Goal: Check status: Check status

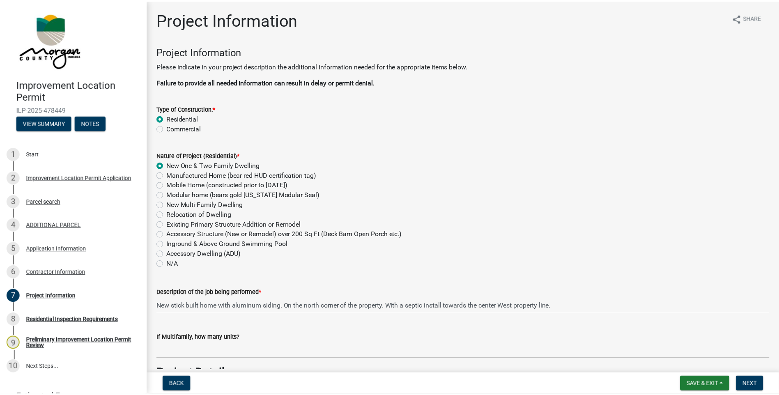
scroll to position [1725, 0]
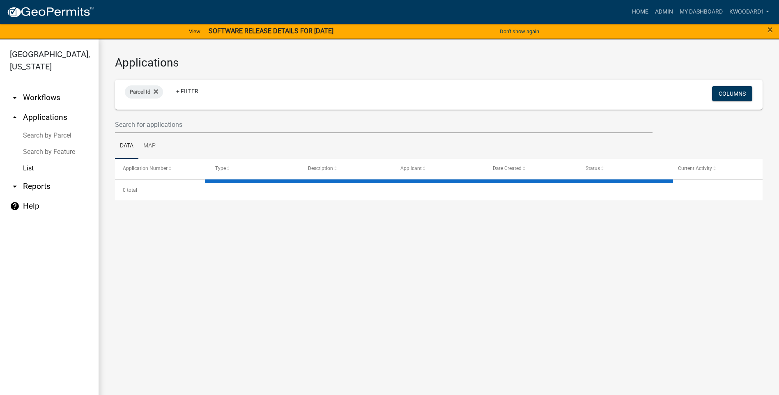
select select "3: 100"
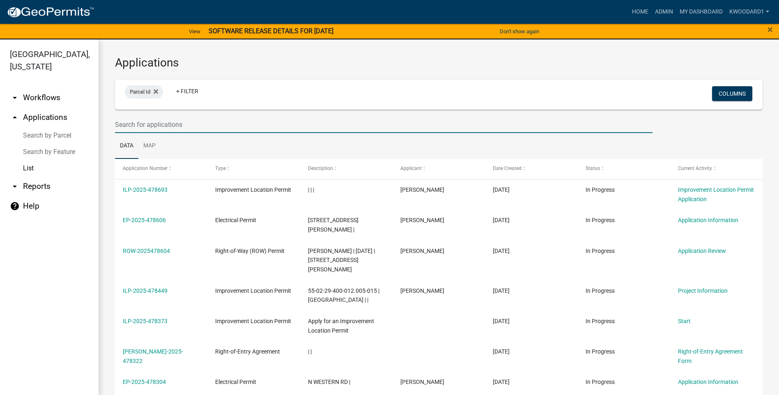
click at [152, 125] on input "text" at bounding box center [384, 124] width 538 height 17
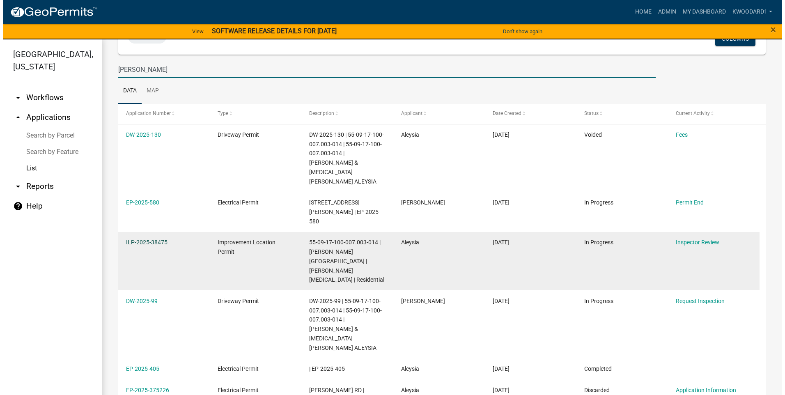
scroll to position [41, 0]
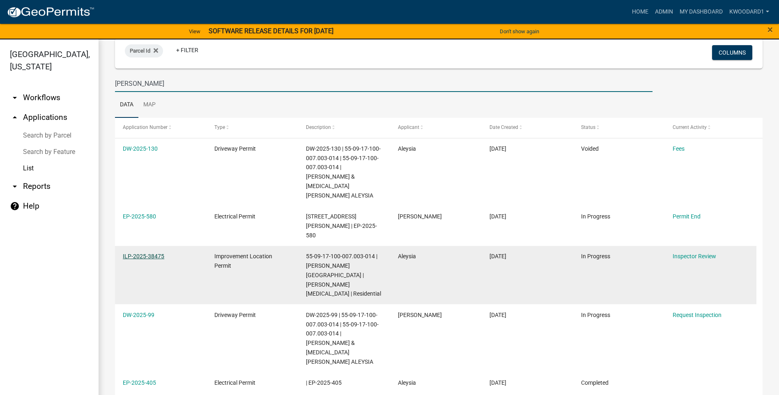
type input "[PERSON_NAME]"
click at [138, 253] on link "ILP-2025-38475" at bounding box center [143, 256] width 41 height 7
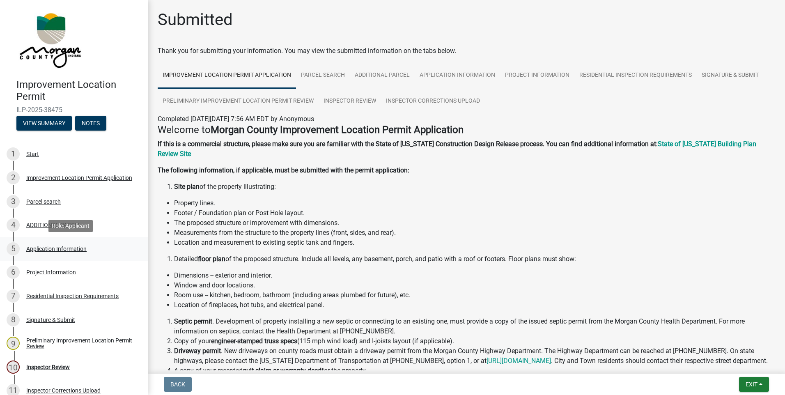
click at [66, 246] on div "Application Information" at bounding box center [56, 249] width 60 height 6
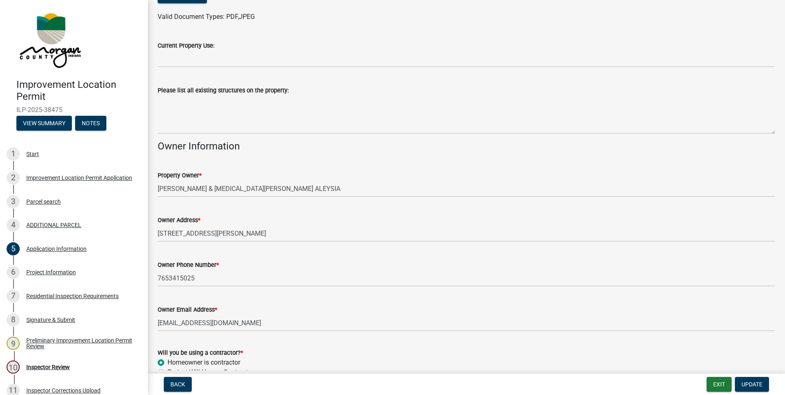
scroll to position [287, 0]
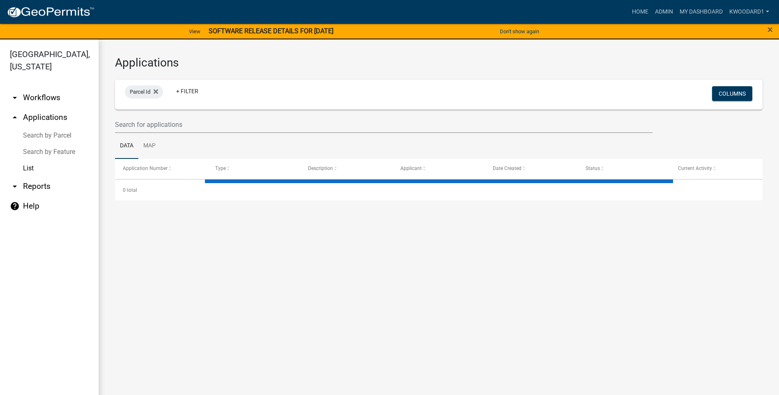
select select "3: 100"
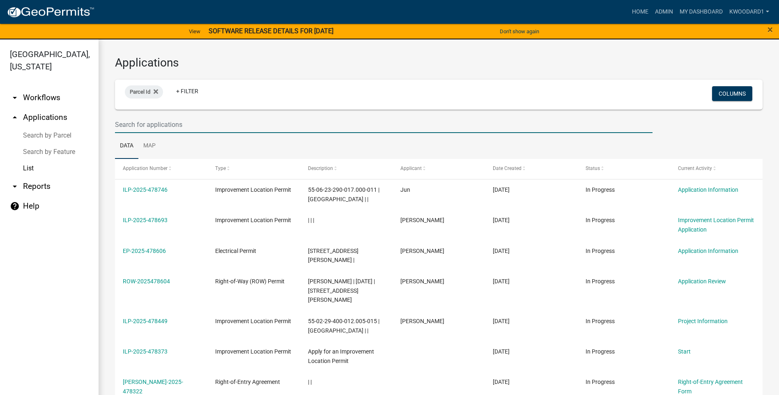
click at [137, 128] on input "text" at bounding box center [384, 124] width 538 height 17
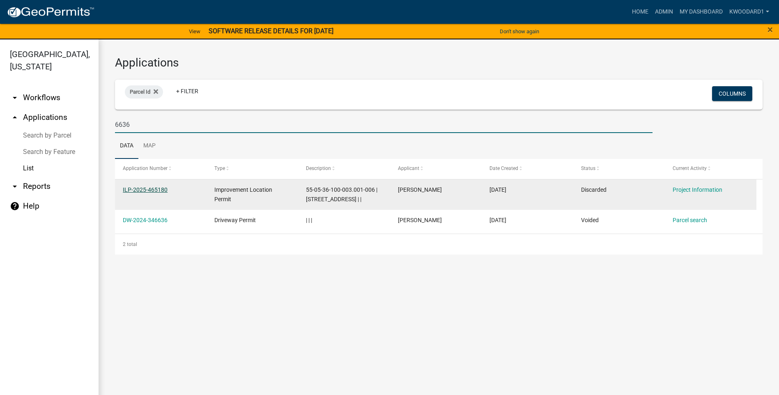
type input "6636"
click at [131, 189] on link "ILP-2025-465180" at bounding box center [145, 189] width 45 height 7
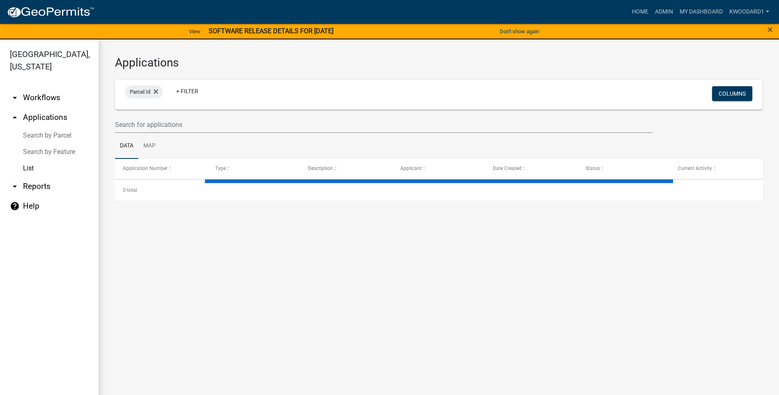
select select "3: 100"
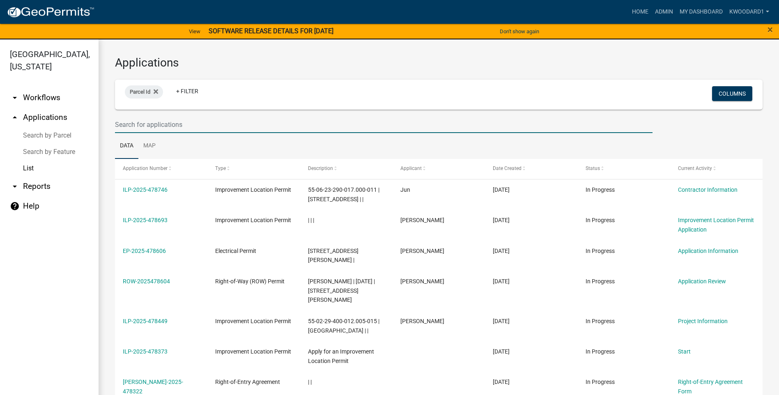
click at [129, 124] on input "text" at bounding box center [384, 124] width 538 height 17
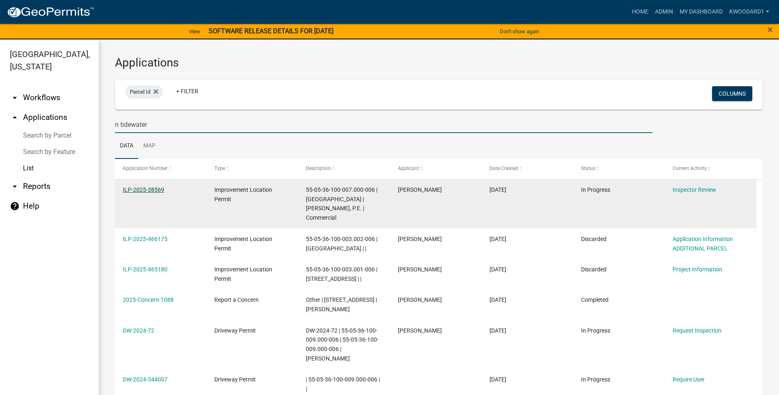
type input "n tidewater"
click at [147, 189] on link "ILP-2025-38569" at bounding box center [143, 189] width 41 height 7
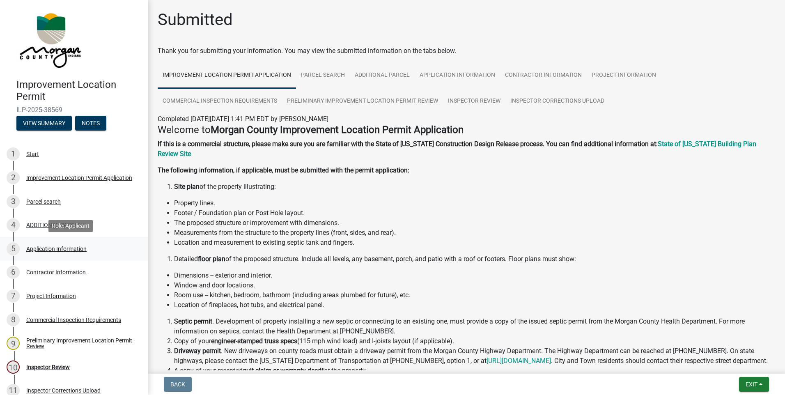
click at [64, 250] on div "Application Information" at bounding box center [56, 249] width 60 height 6
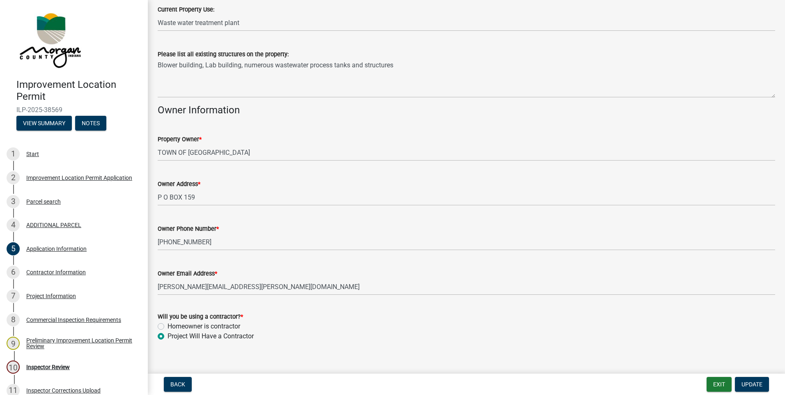
scroll to position [328, 0]
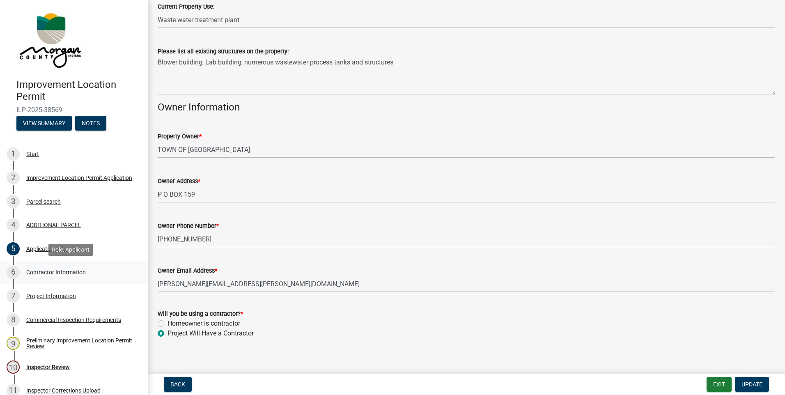
click at [42, 273] on div "Contractor Information" at bounding box center [56, 272] width 60 height 6
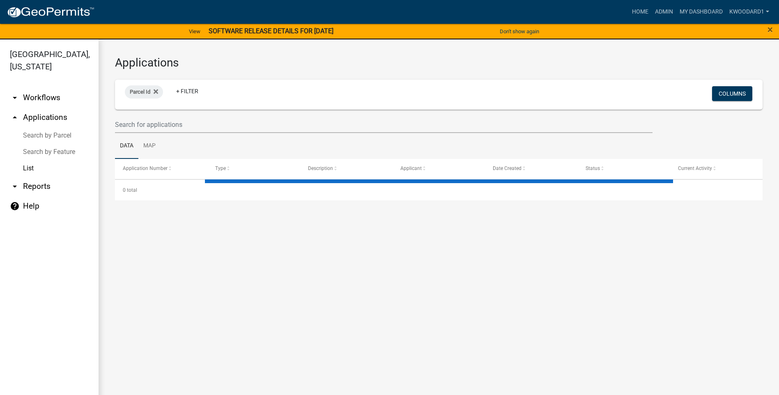
select select "3: 100"
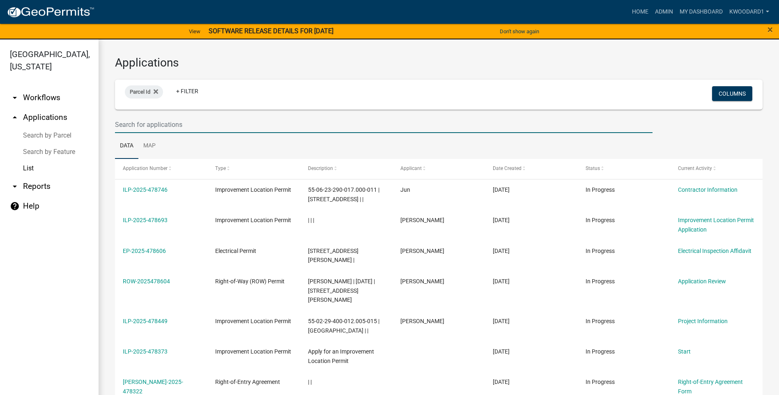
click at [125, 124] on input "text" at bounding box center [384, 124] width 538 height 17
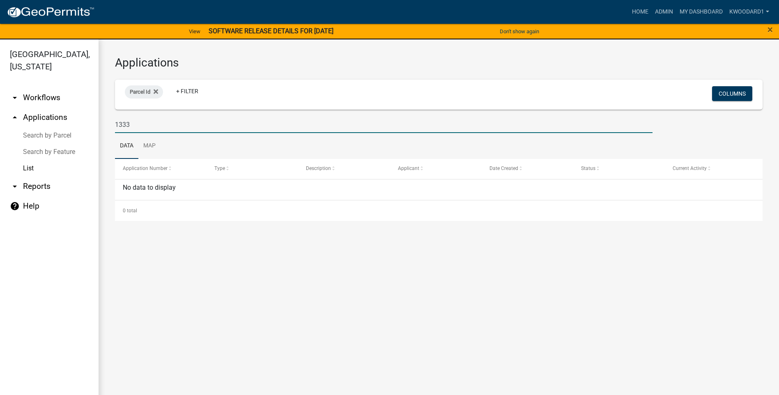
type input "133"
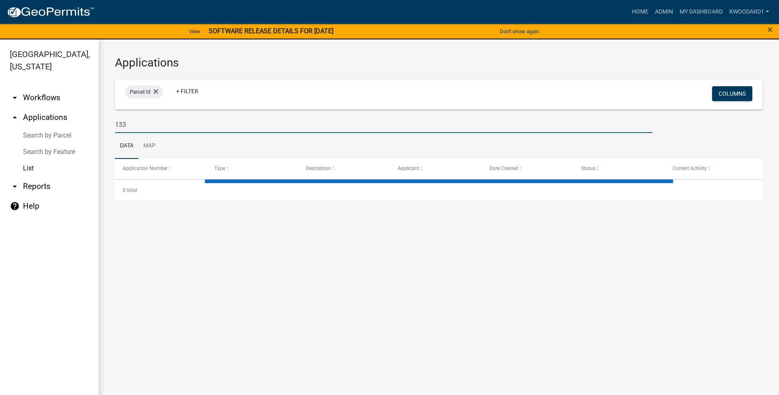
select select "3: 100"
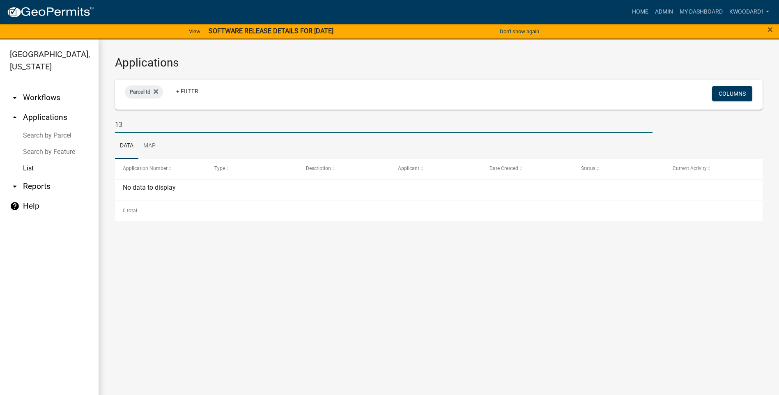
type input "1"
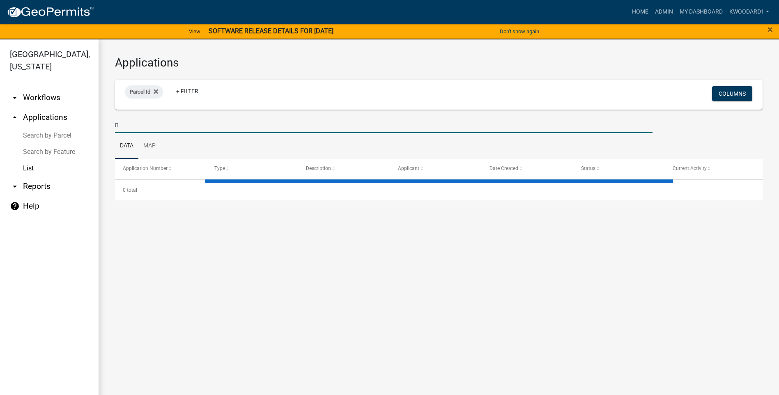
type input "n"
select select "3: 100"
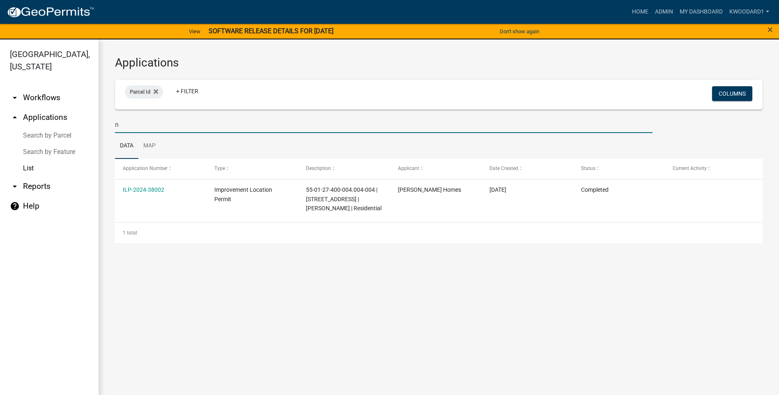
type input "n"
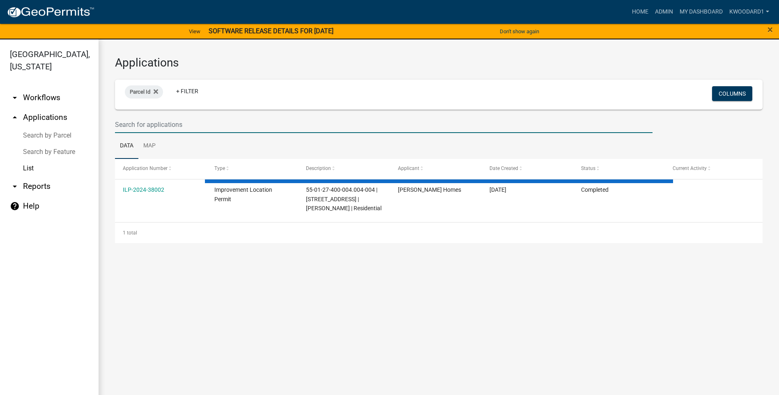
type input "p"
select select "3: 100"
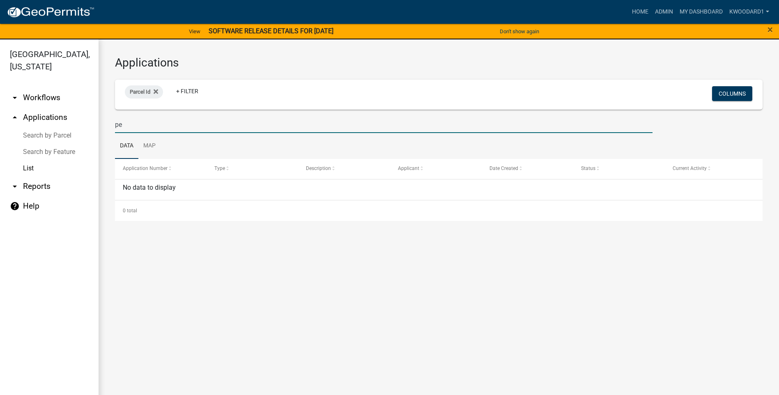
type input "p"
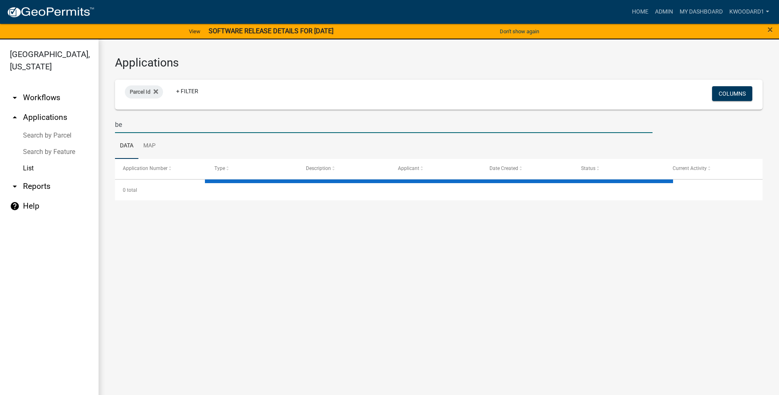
type input "ben"
select select "3: 100"
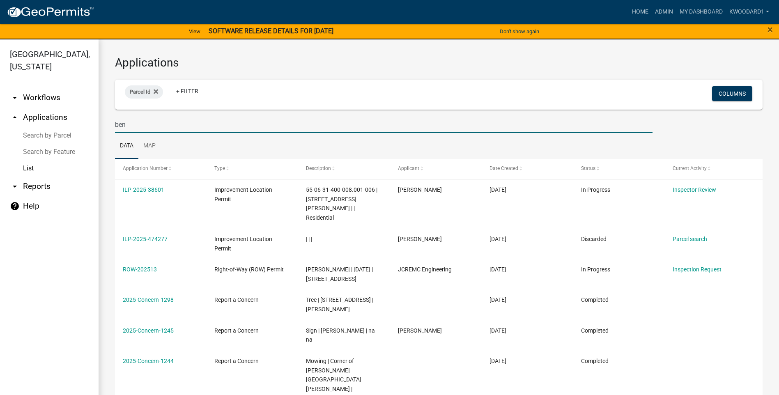
drag, startPoint x: 143, startPoint y: 122, endPoint x: 96, endPoint y: 120, distance: 46.8
click at [96, 120] on div "[GEOGRAPHIC_DATA], [US_STATE] arrow_drop_down Workflows List arrow_drop_up Appl…" at bounding box center [389, 221] width 779 height 365
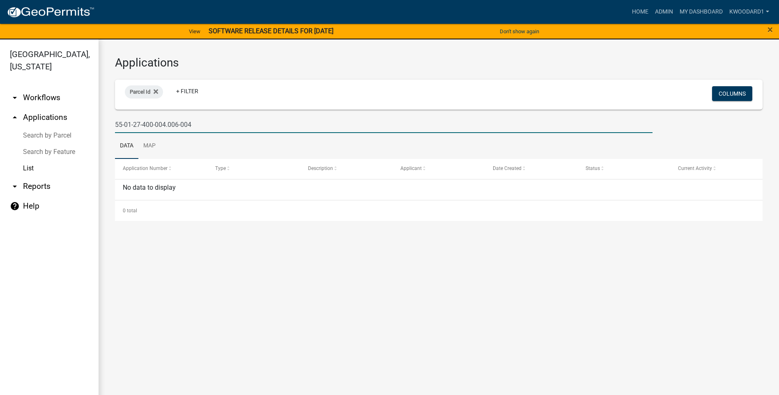
drag, startPoint x: 191, startPoint y: 121, endPoint x: 94, endPoint y: 123, distance: 96.9
click at [94, 123] on div "[GEOGRAPHIC_DATA], [US_STATE] arrow_drop_down Workflows List arrow_drop_up Appl…" at bounding box center [389, 221] width 779 height 365
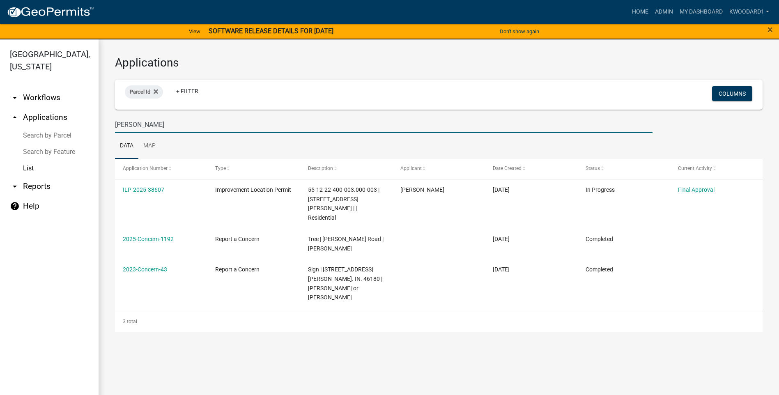
type input "[PERSON_NAME]"
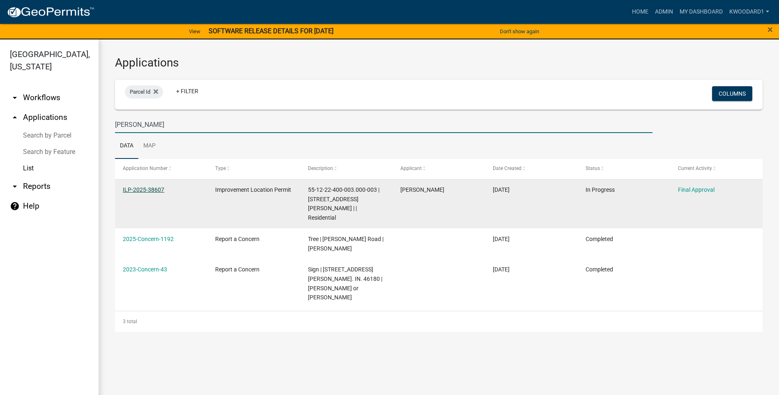
click at [150, 189] on link "ILP-2025-38607" at bounding box center [143, 189] width 41 height 7
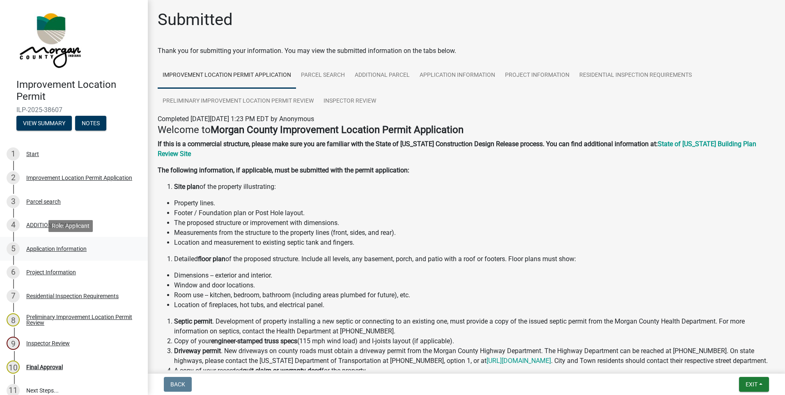
click at [38, 248] on div "Application Information" at bounding box center [56, 249] width 60 height 6
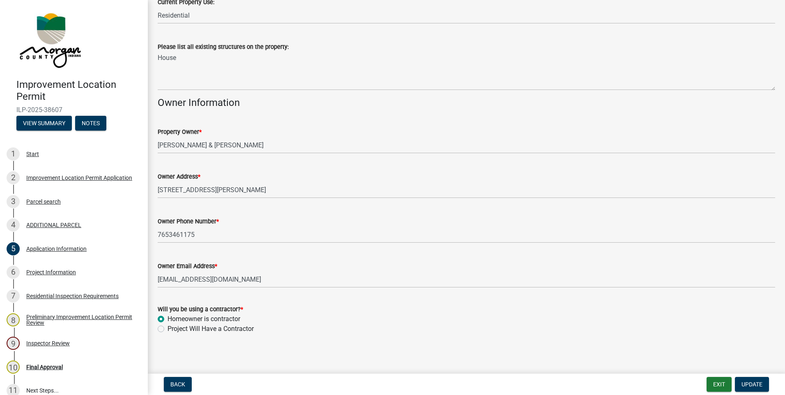
scroll to position [336, 0]
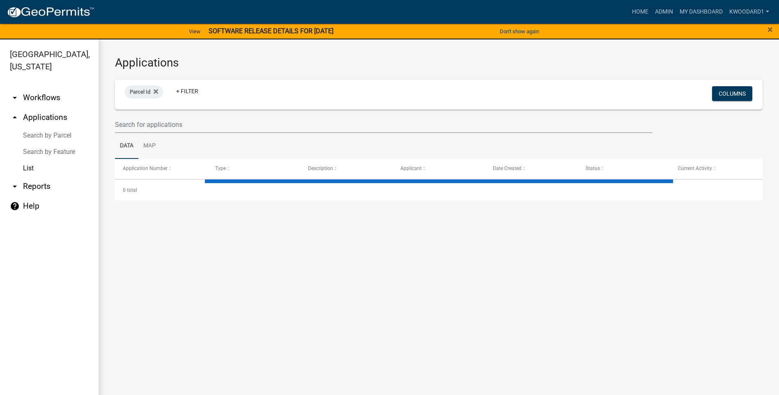
select select "3: 100"
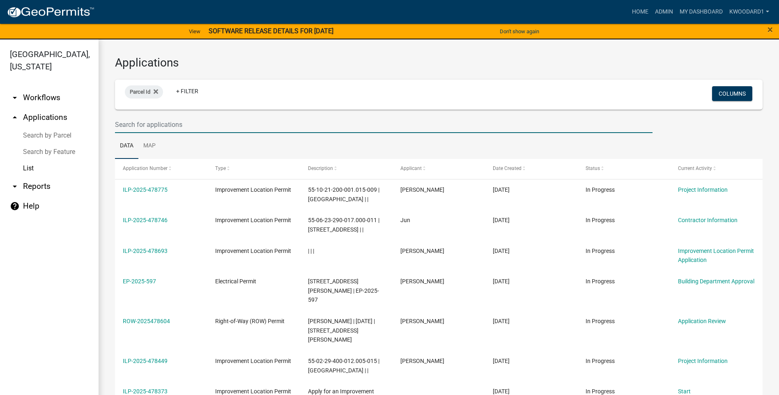
click at [142, 124] on input "text" at bounding box center [384, 124] width 538 height 17
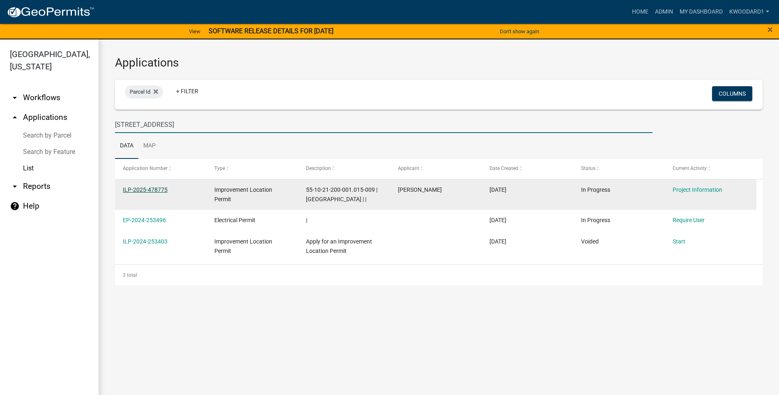
type input "[STREET_ADDRESS]"
click at [131, 190] on link "ILP-2025-478775" at bounding box center [145, 189] width 45 height 7
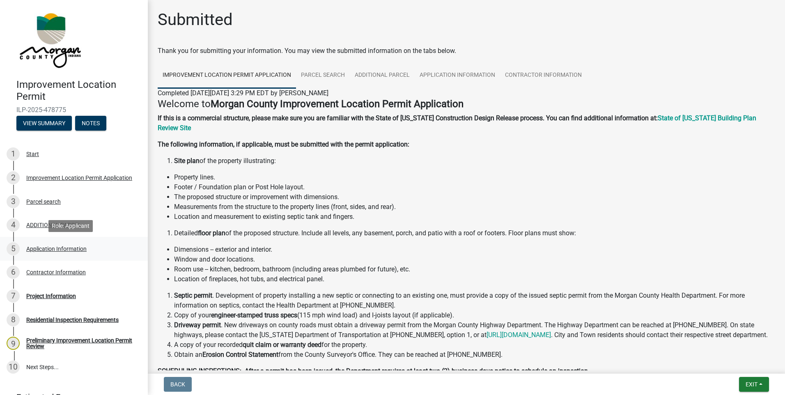
click at [38, 249] on div "Application Information" at bounding box center [56, 249] width 60 height 6
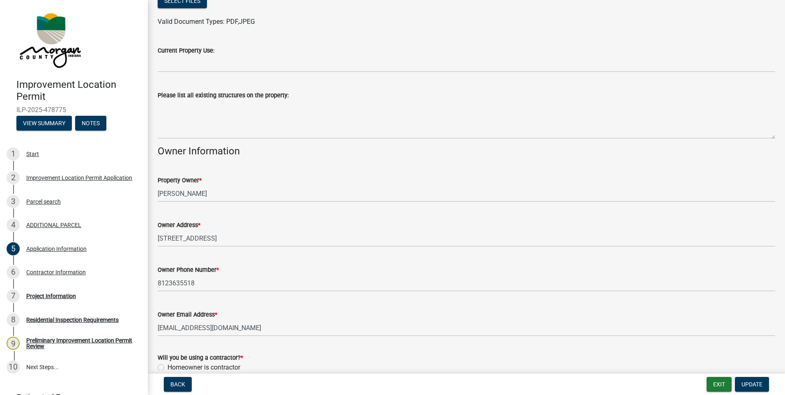
scroll to position [306, 0]
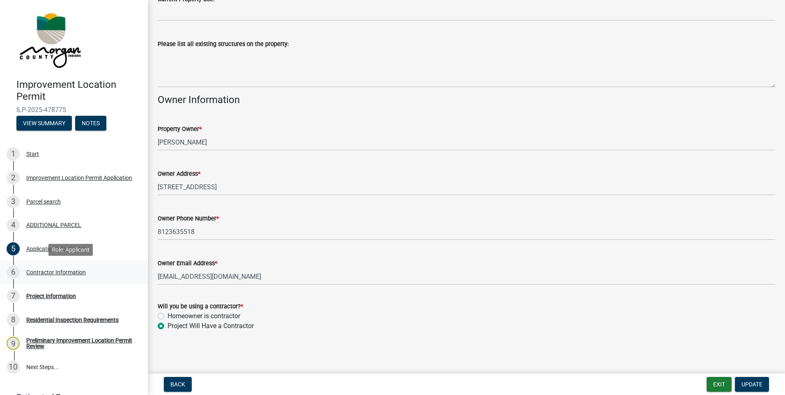
click at [41, 273] on div "Contractor Information" at bounding box center [56, 272] width 60 height 6
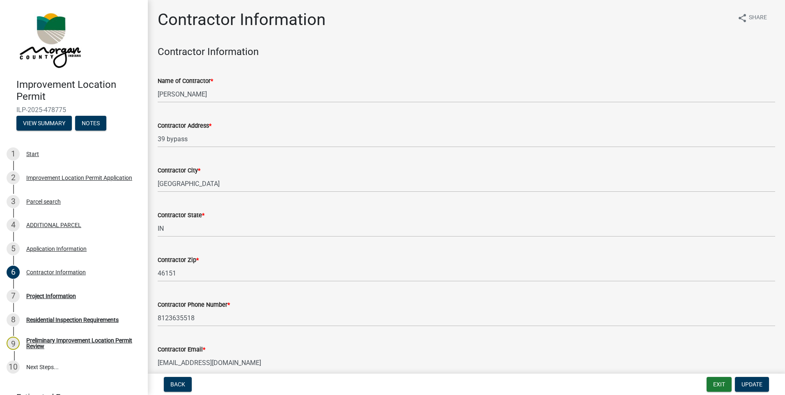
scroll to position [39, 0]
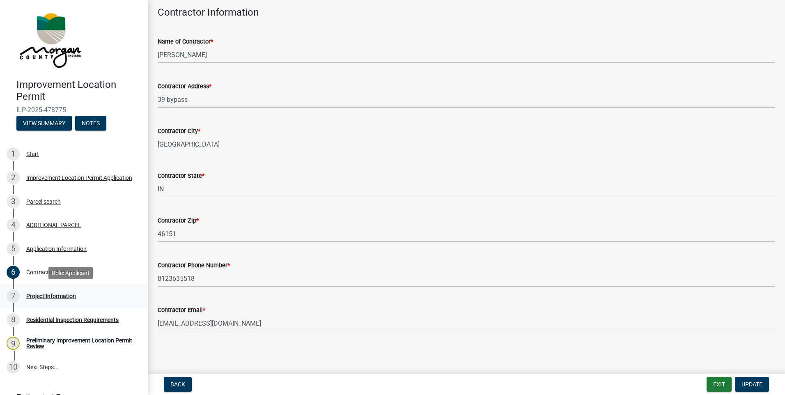
click at [44, 296] on div "Project Information" at bounding box center [51, 296] width 50 height 6
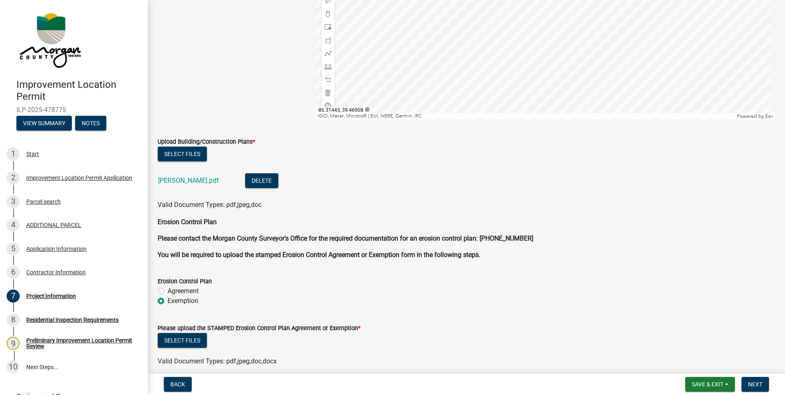
scroll to position [1601, 0]
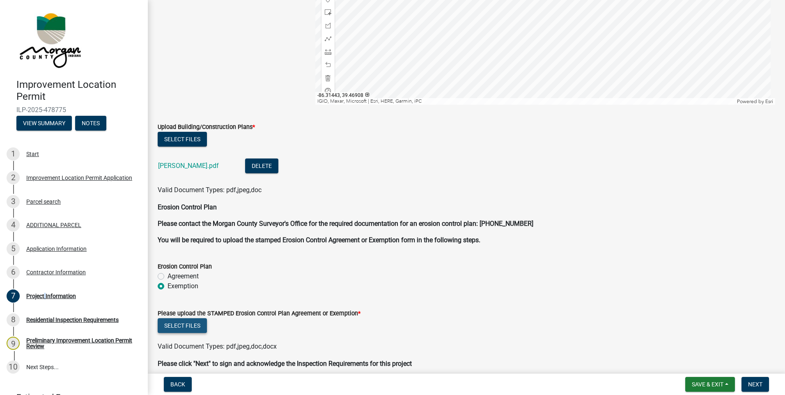
click at [178, 320] on button "Select files" at bounding box center [182, 325] width 49 height 15
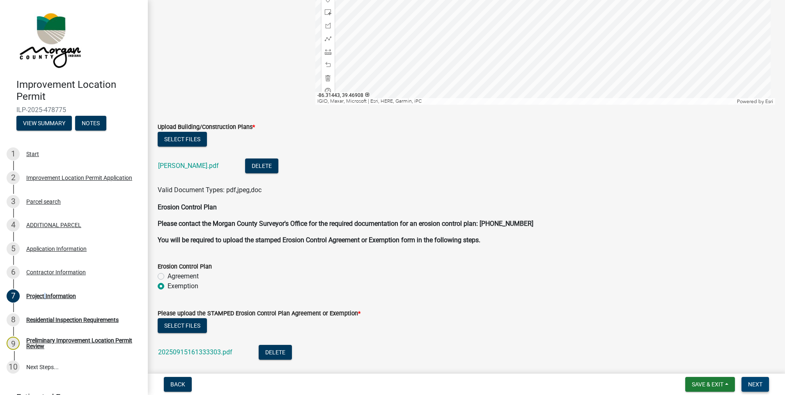
click at [754, 382] on span "Next" at bounding box center [755, 384] width 14 height 7
click at [720, 385] on span "Save & Exit" at bounding box center [708, 384] width 32 height 7
click at [712, 364] on button "Save & Exit" at bounding box center [702, 363] width 66 height 20
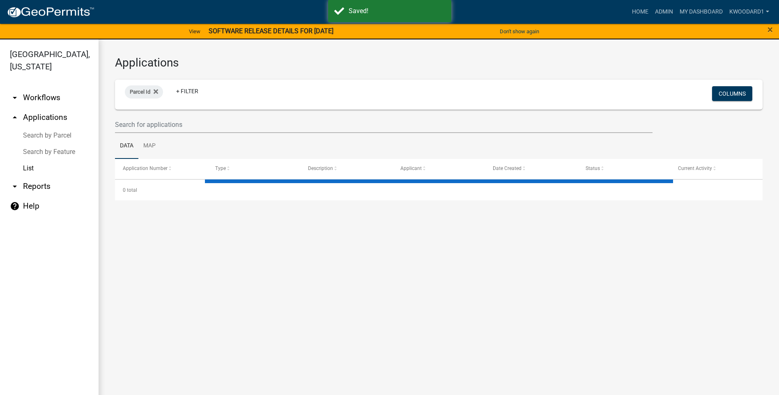
select select "3: 100"
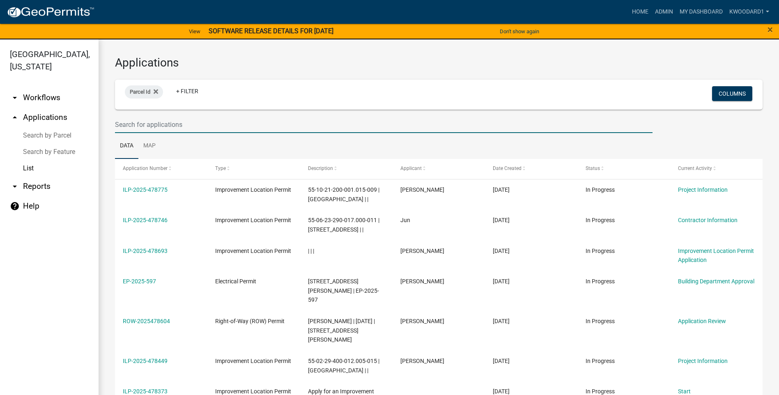
click at [176, 122] on input "text" at bounding box center [384, 124] width 538 height 17
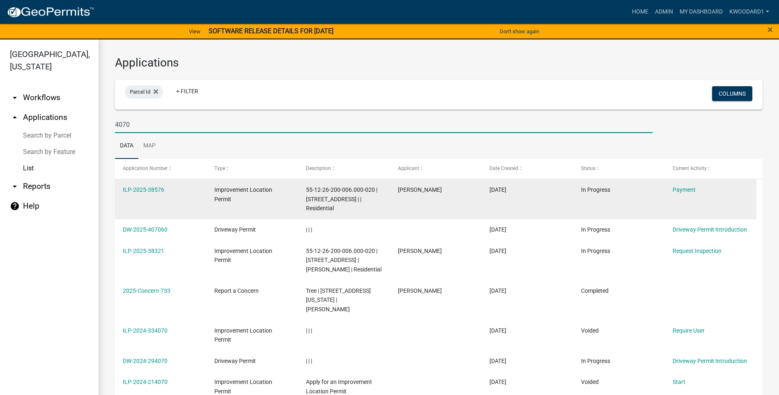
type input "4070"
click at [129, 193] on div "ILP-2025-38576" at bounding box center [161, 189] width 76 height 9
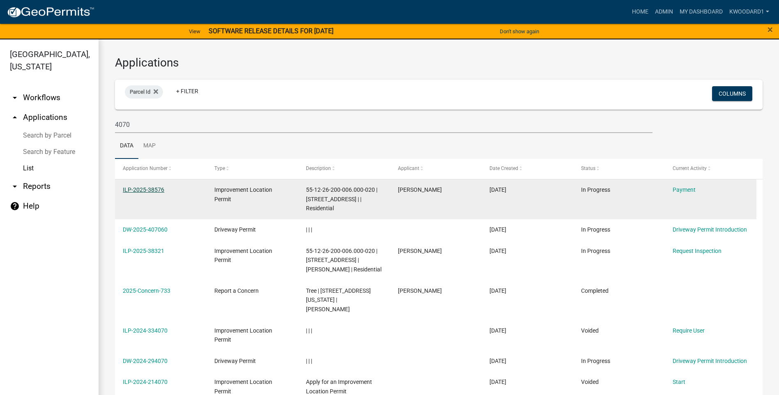
click at [130, 190] on link "ILP-2025-38576" at bounding box center [143, 189] width 41 height 7
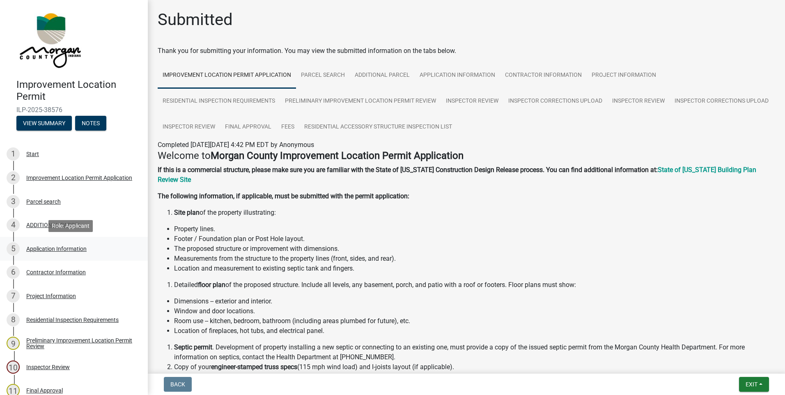
click at [45, 251] on div "Application Information" at bounding box center [56, 249] width 60 height 6
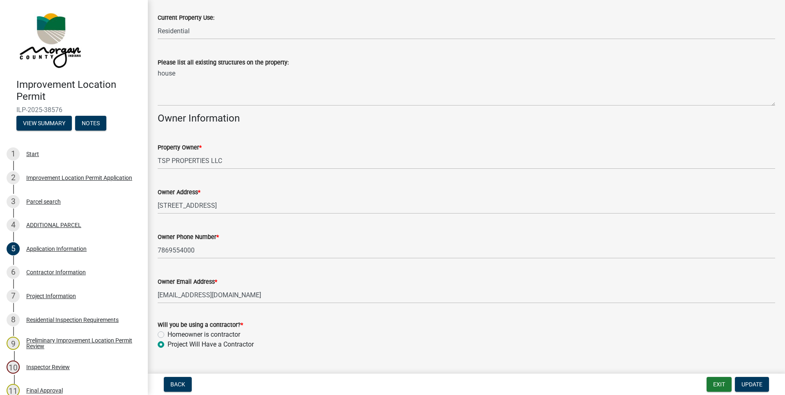
scroll to position [306, 0]
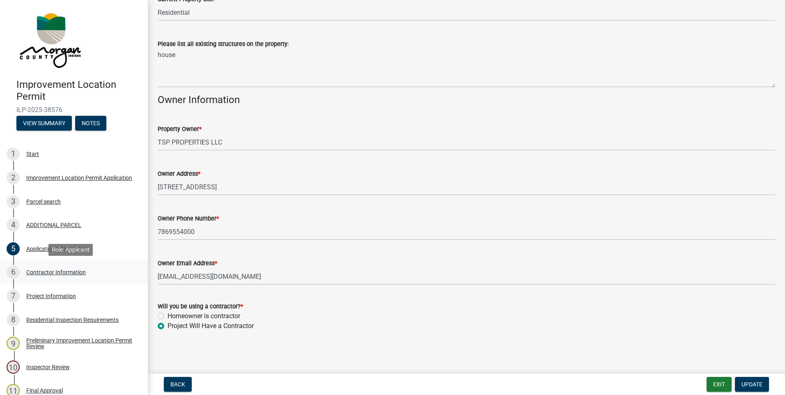
click at [41, 267] on div "6 Contractor Information" at bounding box center [71, 272] width 128 height 13
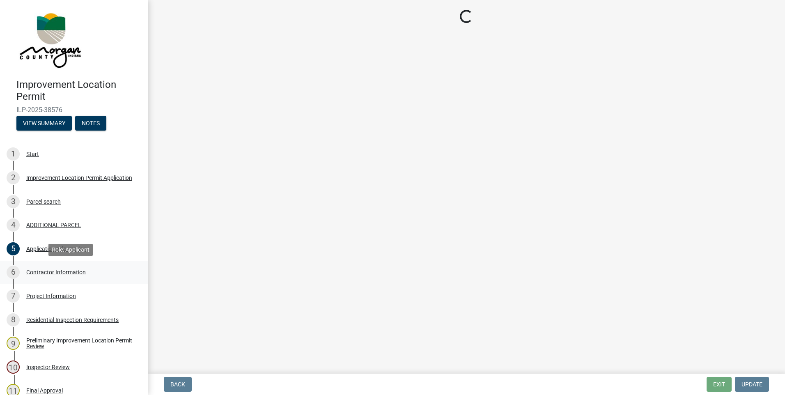
scroll to position [0, 0]
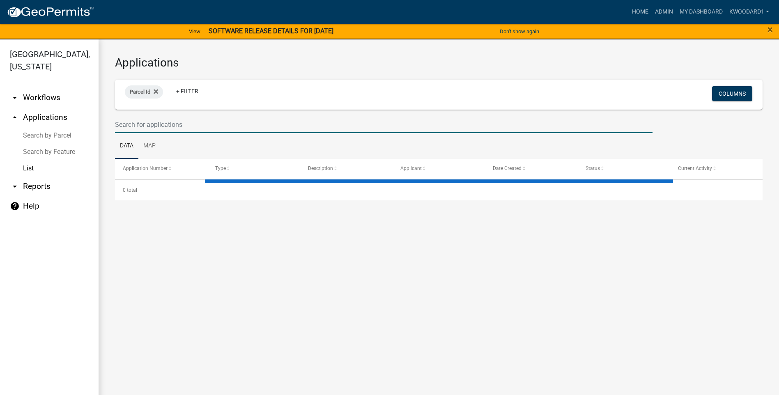
click at [126, 126] on input "text" at bounding box center [384, 124] width 538 height 17
select select "3: 100"
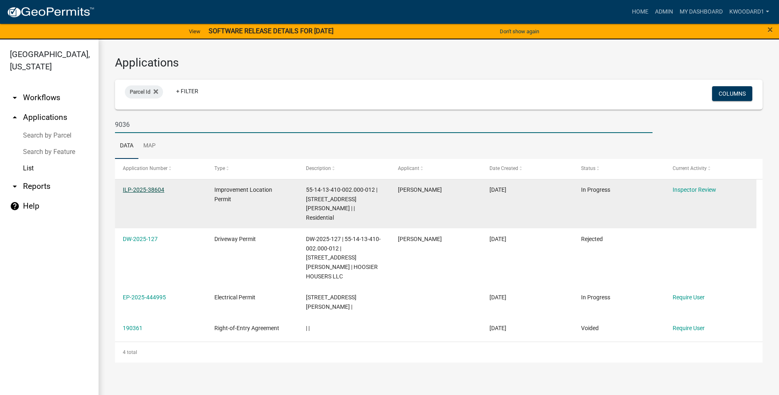
type input "9036"
click at [145, 188] on link "ILP-2025-38604" at bounding box center [143, 189] width 41 height 7
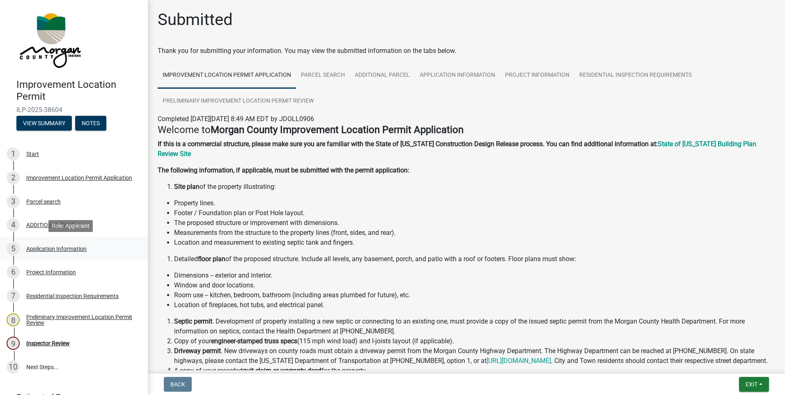
click at [76, 247] on div "Application Information" at bounding box center [56, 249] width 60 height 6
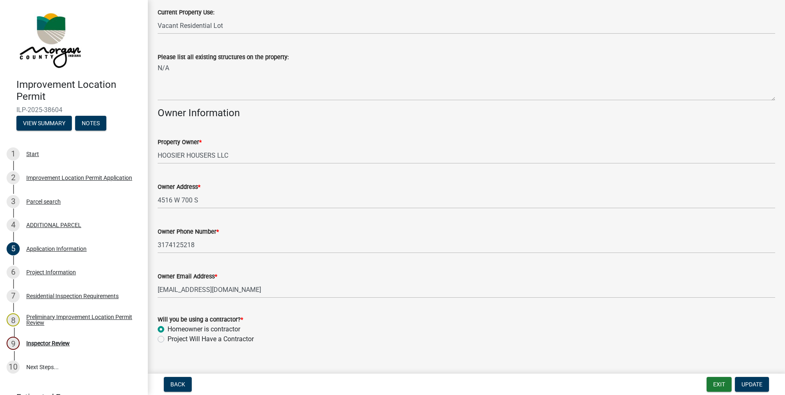
scroll to position [328, 0]
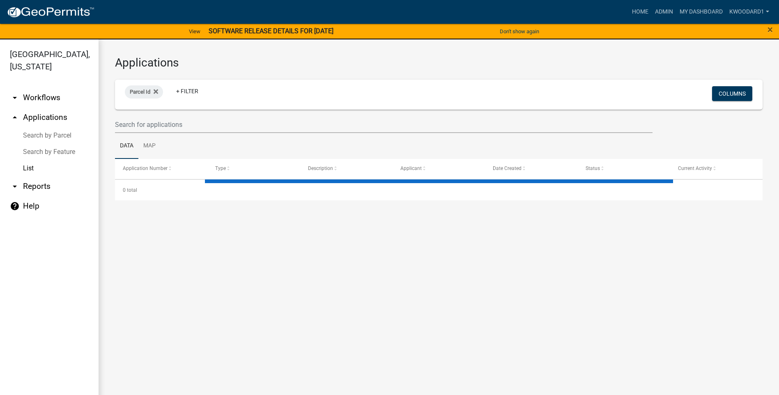
select select "3: 100"
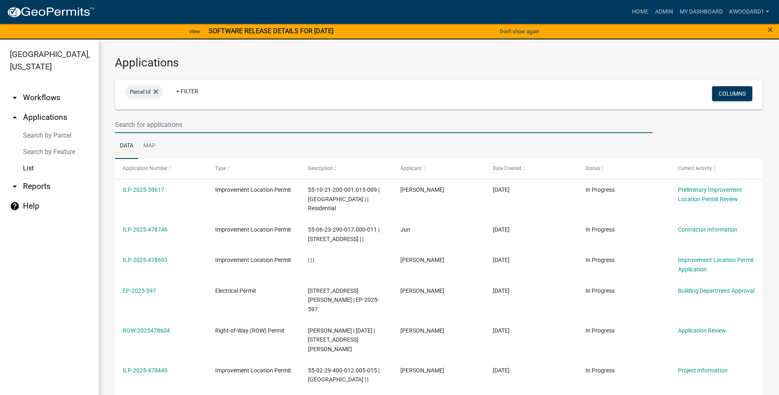
click at [134, 127] on input "text" at bounding box center [384, 124] width 538 height 17
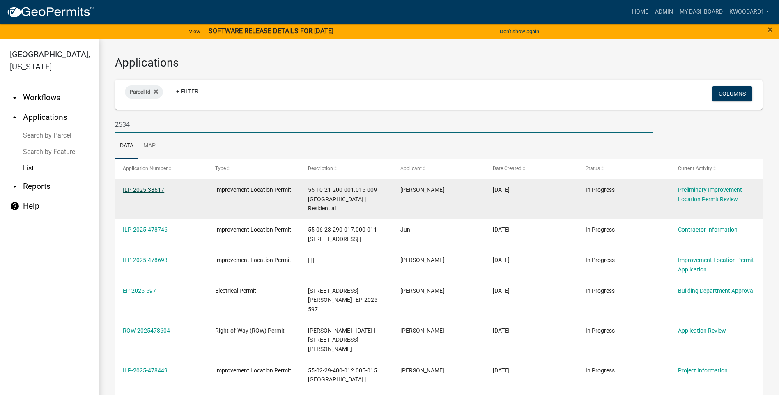
type input "2534"
click at [136, 189] on link "ILP-2025-38617" at bounding box center [143, 189] width 41 height 7
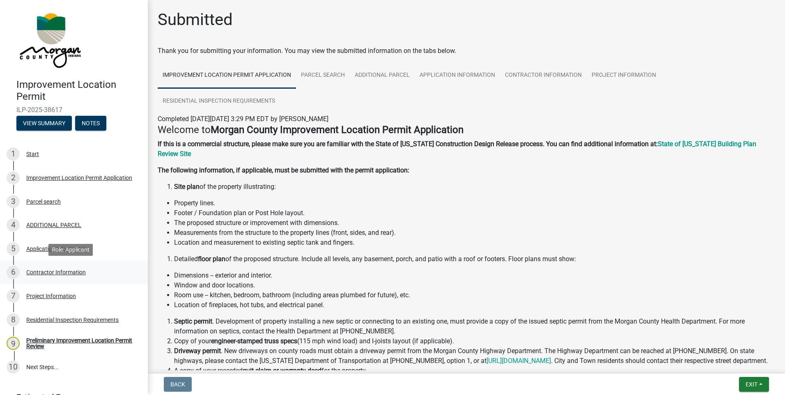
click at [69, 274] on div "Contractor Information" at bounding box center [56, 272] width 60 height 6
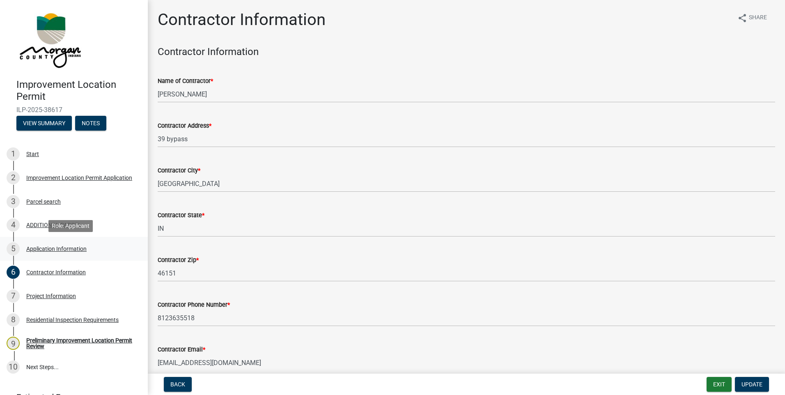
click at [41, 249] on div "Application Information" at bounding box center [56, 249] width 60 height 6
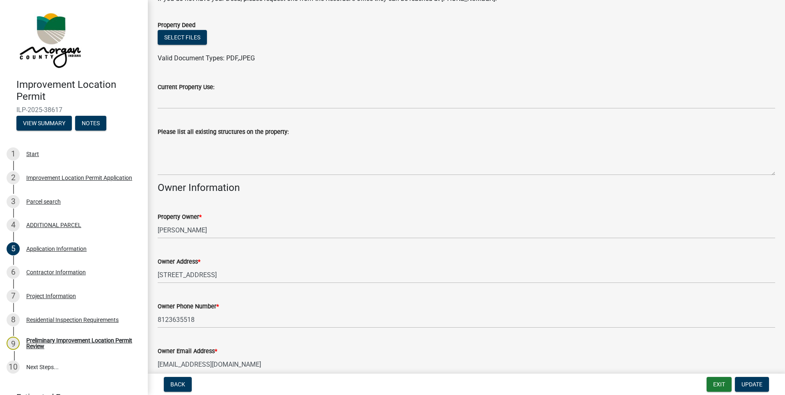
scroll to position [306, 0]
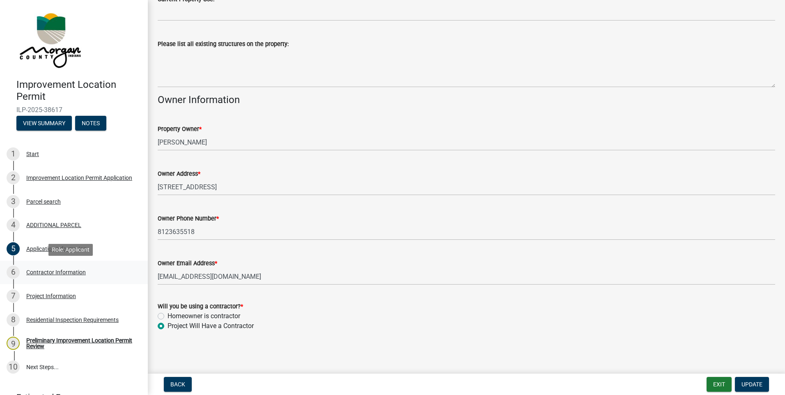
click at [42, 272] on div "Contractor Information" at bounding box center [56, 272] width 60 height 6
